Goal: Ask a question

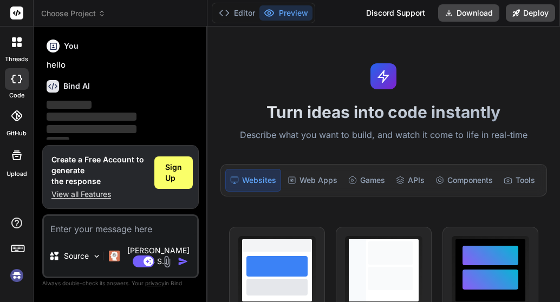
scroll to position [36, 0]
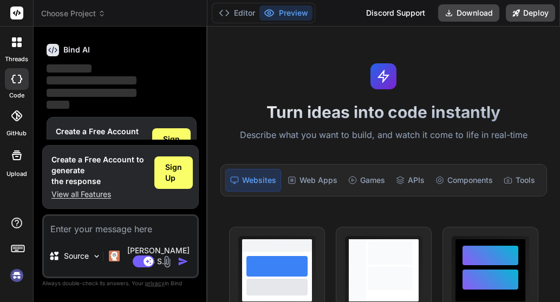
type textarea "x"
drag, startPoint x: 107, startPoint y: 238, endPoint x: 125, endPoint y: 232, distance: 19.3
click at [117, 236] on textarea at bounding box center [120, 225] width 153 height 19
type textarea "h"
type textarea "x"
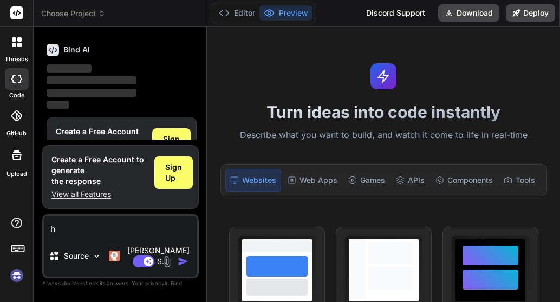
type textarea "he"
type textarea "x"
type textarea "hel"
type textarea "x"
type textarea "hell"
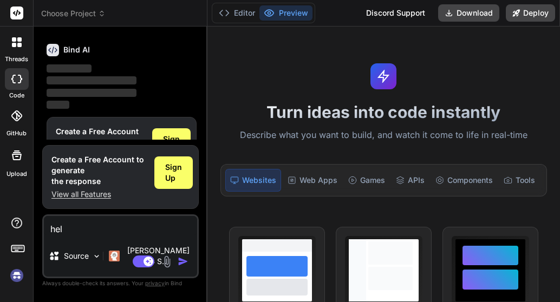
type textarea "x"
type textarea "hello"
type textarea "x"
type textarea "hello"
click at [184, 260] on img "button" at bounding box center [183, 261] width 11 height 11
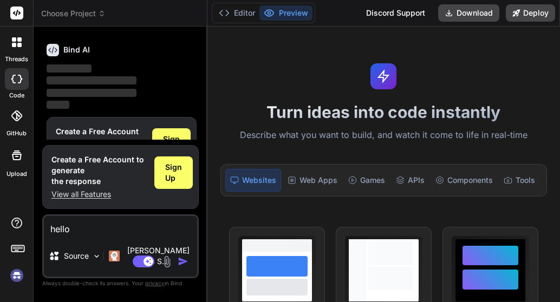
click at [184, 260] on img "button" at bounding box center [183, 261] width 11 height 11
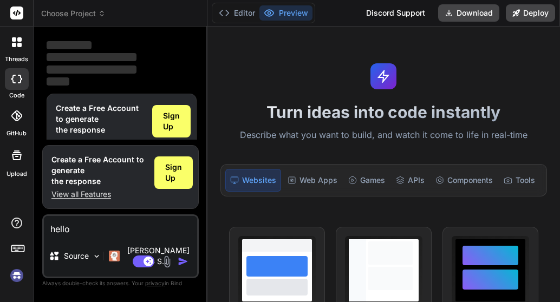
scroll to position [72, 0]
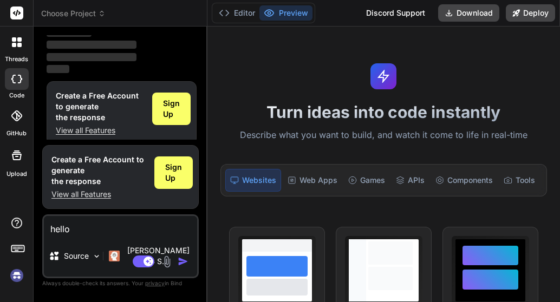
click at [100, 127] on p "View all Features" at bounding box center [100, 130] width 88 height 11
click at [89, 262] on p "Source" at bounding box center [76, 256] width 25 height 11
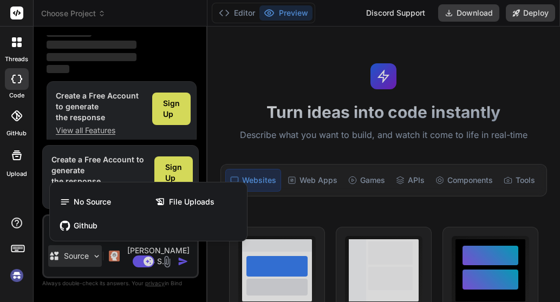
click at [93, 263] on div at bounding box center [280, 151] width 560 height 302
type textarea "x"
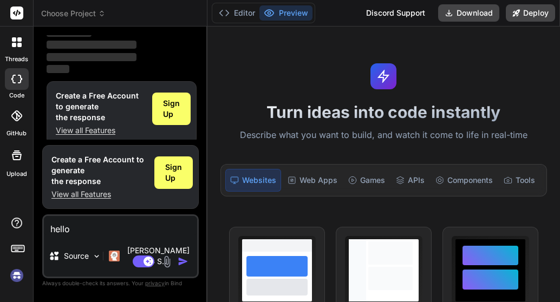
click at [180, 262] on img "button" at bounding box center [183, 261] width 11 height 11
click at [166, 260] on img at bounding box center [167, 262] width 12 height 12
